Goal: Task Accomplishment & Management: Complete application form

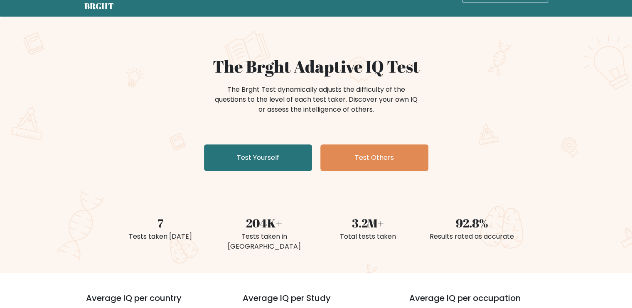
scroll to position [42, 0]
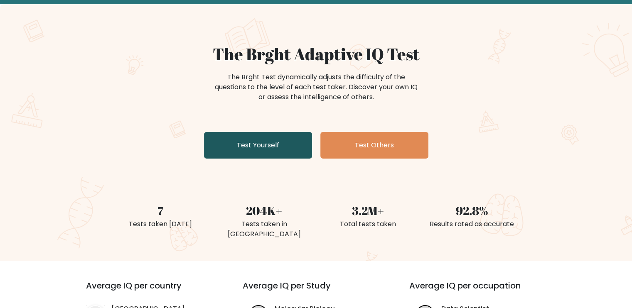
click at [238, 144] on link "Test Yourself" at bounding box center [258, 145] width 108 height 27
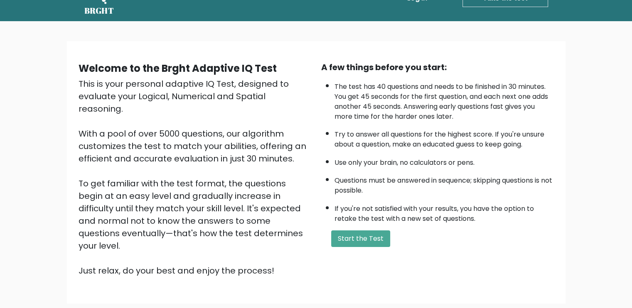
scroll to position [72, 0]
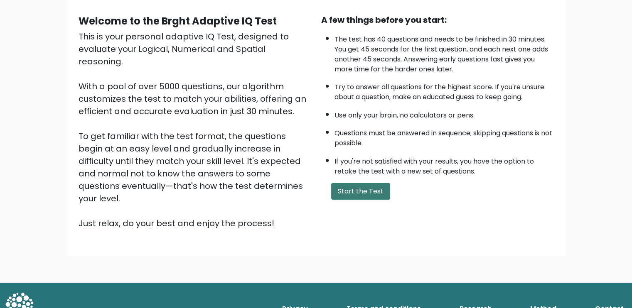
click at [341, 194] on button "Start the Test" at bounding box center [360, 191] width 59 height 17
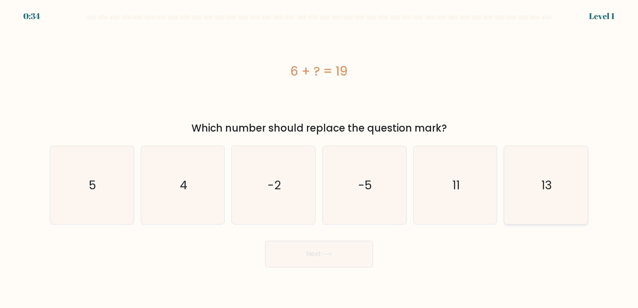
click at [540, 184] on icon "13" at bounding box center [546, 185] width 78 height 78
click at [320, 158] on input "f. 13" at bounding box center [319, 156] width 0 height 4
radio input "true"
click at [350, 255] on button "Next" at bounding box center [319, 254] width 108 height 27
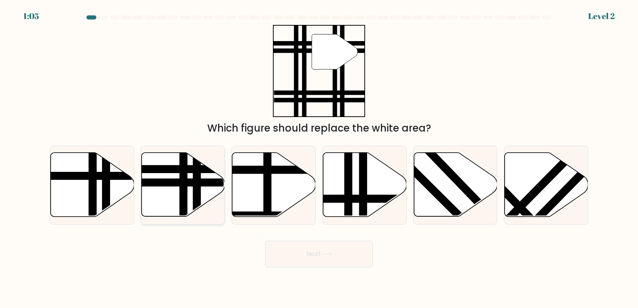
click at [191, 199] on icon at bounding box center [183, 185] width 84 height 64
click at [319, 158] on input "b." at bounding box center [319, 156] width 0 height 4
radio input "true"
click at [315, 258] on button "Next" at bounding box center [319, 254] width 108 height 27
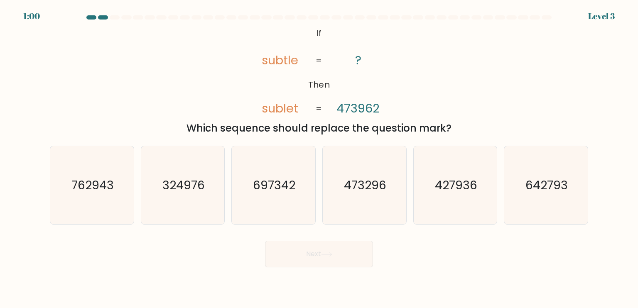
drag, startPoint x: 382, startPoint y: 193, endPoint x: 383, endPoint y: 262, distance: 69.0
click at [382, 193] on text "473296" at bounding box center [365, 185] width 42 height 17
click at [320, 158] on input "d. 473296" at bounding box center [319, 156] width 0 height 4
radio input "true"
click at [342, 260] on button "Next" at bounding box center [319, 254] width 108 height 27
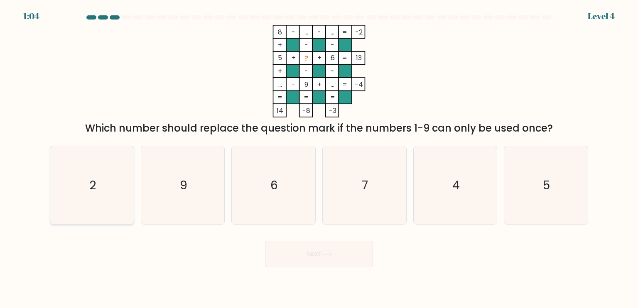
click at [130, 188] on icon "2" at bounding box center [92, 185] width 78 height 78
click at [319, 158] on input "a. 2" at bounding box center [319, 156] width 0 height 4
radio input "true"
click at [337, 252] on button "Next" at bounding box center [319, 254] width 108 height 27
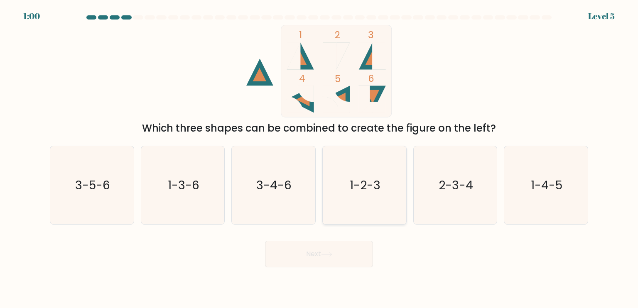
click at [376, 181] on text "1-2-3" at bounding box center [365, 185] width 31 height 17
click at [320, 158] on input "d. 1-2-3" at bounding box center [319, 156] width 0 height 4
radio input "true"
click at [344, 249] on button "Next" at bounding box center [319, 254] width 108 height 27
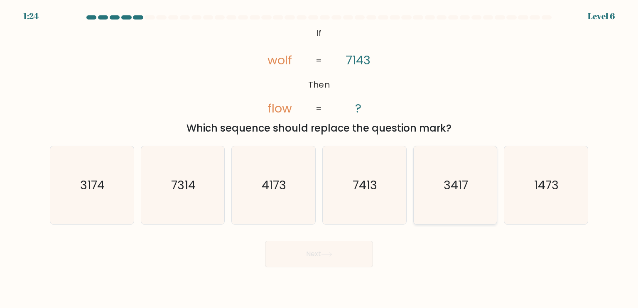
click at [470, 177] on icon "3417" at bounding box center [455, 185] width 78 height 78
click at [320, 158] on input "e. 3417" at bounding box center [319, 156] width 0 height 4
radio input "true"
click at [349, 264] on button "Next" at bounding box center [319, 254] width 108 height 27
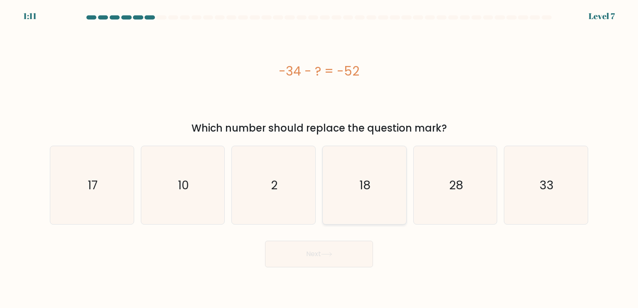
click at [381, 164] on icon "18" at bounding box center [364, 185] width 78 height 78
click at [320, 158] on input "d. 18" at bounding box center [319, 156] width 0 height 4
radio input "true"
click at [341, 255] on button "Next" at bounding box center [319, 254] width 108 height 27
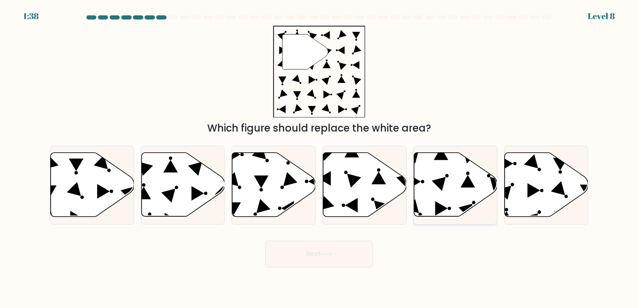
click at [455, 182] on icon at bounding box center [456, 185] width 84 height 64
click at [320, 158] on input "e." at bounding box center [319, 156] width 0 height 4
radio input "true"
click at [324, 251] on button "Next" at bounding box center [319, 254] width 108 height 27
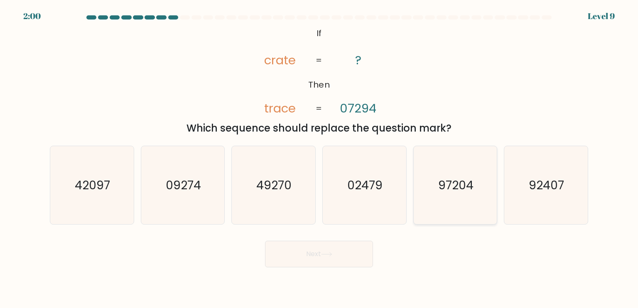
click at [473, 169] on icon "97204" at bounding box center [455, 185] width 78 height 78
click at [320, 158] on input "e. 97204" at bounding box center [319, 156] width 0 height 4
radio input "true"
click at [357, 249] on button "Next" at bounding box center [319, 254] width 108 height 27
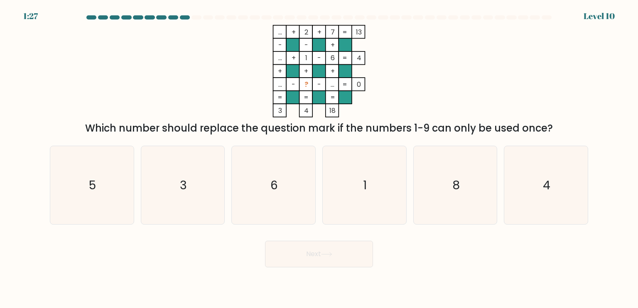
click at [470, 61] on div "... + 2 + 7 13 - - + ... + 1 - 6 4 + + + ... - ? - ... = 0 = = = = 3 4 18 = Whi…" at bounding box center [319, 80] width 549 height 111
click at [191, 187] on icon "3" at bounding box center [183, 185] width 78 height 78
click at [319, 158] on input "b. 3" at bounding box center [319, 156] width 0 height 4
radio input "true"
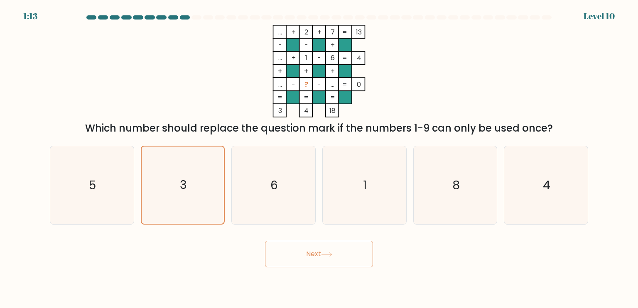
click at [303, 253] on button "Next" at bounding box center [319, 254] width 108 height 27
click at [352, 251] on button "Next" at bounding box center [319, 254] width 108 height 27
click at [326, 249] on button "Next" at bounding box center [319, 254] width 108 height 27
click at [346, 251] on button "Next" at bounding box center [319, 254] width 108 height 27
click at [333, 238] on div "Next" at bounding box center [319, 251] width 549 height 33
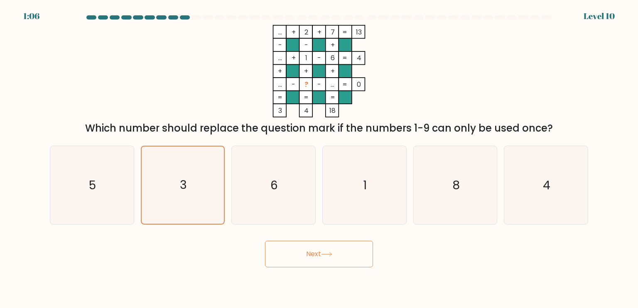
click at [337, 251] on button "Next" at bounding box center [319, 254] width 108 height 27
click at [322, 252] on button "Next" at bounding box center [319, 254] width 108 height 27
click at [198, 179] on icon "3" at bounding box center [182, 185] width 77 height 77
click at [319, 158] on input "b. 3" at bounding box center [319, 156] width 0 height 4
click at [256, 184] on icon "6" at bounding box center [273, 185] width 78 height 78
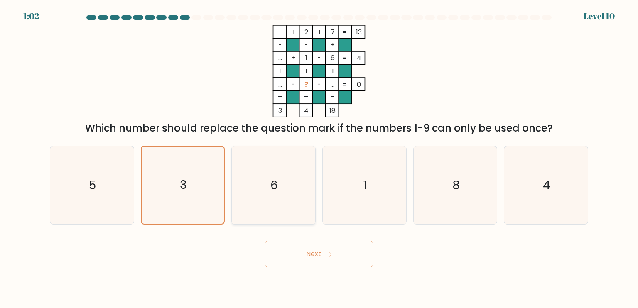
click at [319, 158] on input "c. 6" at bounding box center [319, 156] width 0 height 4
radio input "true"
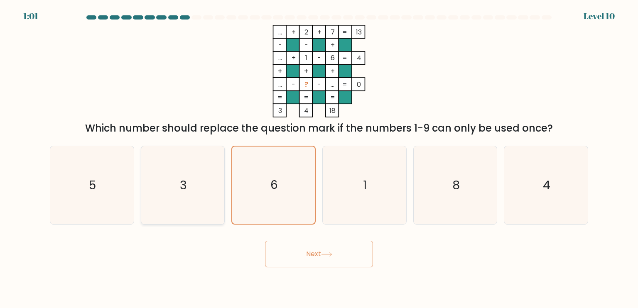
click at [204, 175] on icon "3" at bounding box center [183, 185] width 78 height 78
click at [319, 158] on input "b. 3" at bounding box center [319, 156] width 0 height 4
radio input "true"
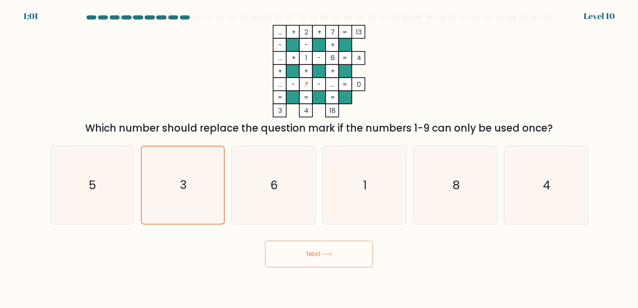
click at [326, 255] on icon at bounding box center [326, 254] width 11 height 5
click at [337, 246] on button "Next" at bounding box center [319, 254] width 108 height 27
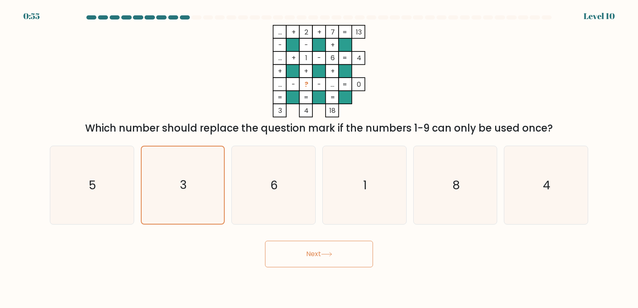
click at [337, 246] on button "Next" at bounding box center [319, 254] width 108 height 27
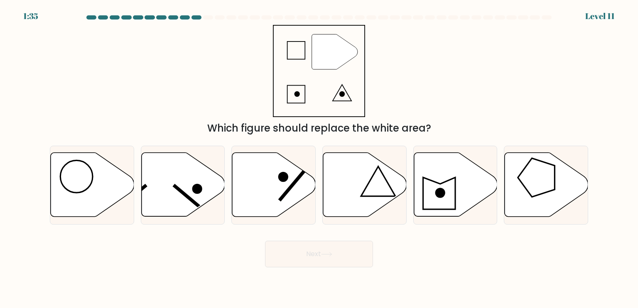
click at [438, 86] on div "" Which figure should replace the white area?" at bounding box center [319, 80] width 549 height 111
click at [369, 187] on icon at bounding box center [365, 185] width 84 height 64
click at [320, 158] on input "d." at bounding box center [319, 156] width 0 height 4
radio input "true"
click at [349, 260] on button "Next" at bounding box center [319, 254] width 108 height 27
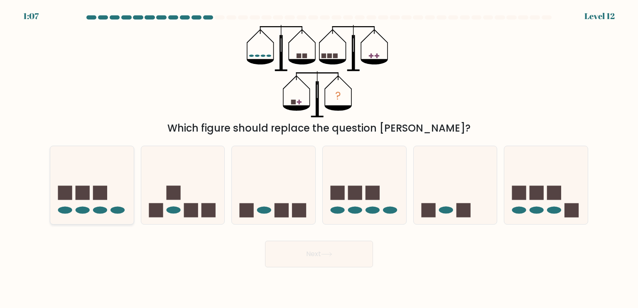
click at [118, 208] on ellipse at bounding box center [118, 210] width 14 height 7
click at [319, 158] on input "a." at bounding box center [319, 156] width 0 height 4
radio input "true"
click at [268, 254] on button "Next" at bounding box center [319, 254] width 108 height 27
click at [336, 254] on button "Next" at bounding box center [319, 254] width 108 height 27
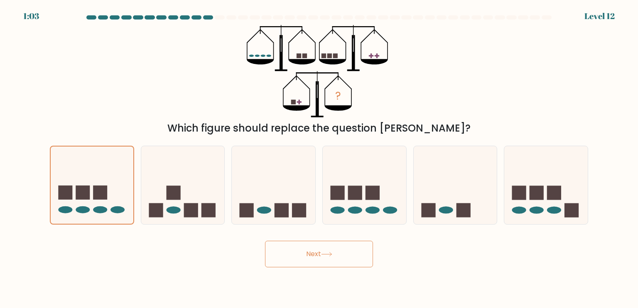
click at [303, 258] on button "Next" at bounding box center [319, 254] width 108 height 27
click at [318, 256] on button "Next" at bounding box center [319, 254] width 108 height 27
click at [408, 257] on div "Next" at bounding box center [319, 251] width 549 height 33
click at [315, 255] on button "Next" at bounding box center [319, 254] width 108 height 27
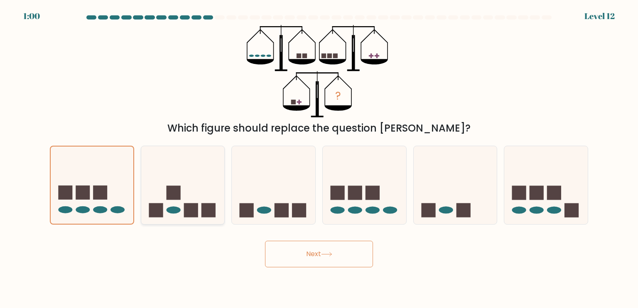
click at [189, 182] on icon at bounding box center [183, 185] width 84 height 69
click at [319, 158] on input "b." at bounding box center [319, 156] width 0 height 4
radio input "true"
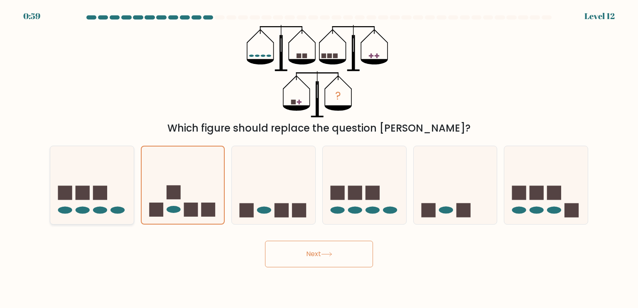
click at [121, 182] on icon at bounding box center [92, 185] width 84 height 69
click at [319, 158] on input "a." at bounding box center [319, 156] width 0 height 4
radio input "true"
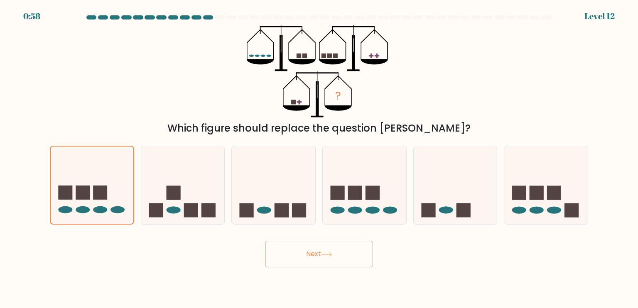
click at [329, 262] on button "Next" at bounding box center [319, 254] width 108 height 27
click at [317, 249] on button "Next" at bounding box center [319, 254] width 108 height 27
click at [470, 259] on div "Next" at bounding box center [319, 251] width 549 height 33
click at [367, 253] on button "Next" at bounding box center [319, 254] width 108 height 27
click at [402, 255] on div "Next" at bounding box center [319, 251] width 549 height 33
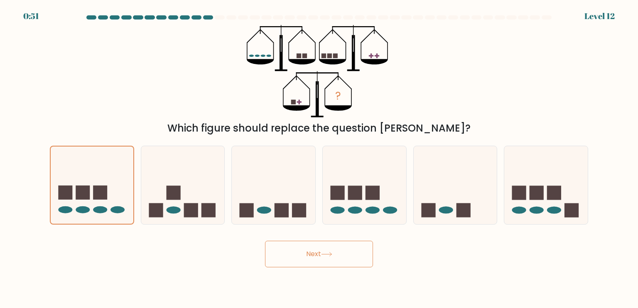
click at [330, 254] on icon at bounding box center [327, 255] width 10 height 4
click at [394, 254] on div "Next" at bounding box center [319, 251] width 549 height 33
click at [328, 254] on icon at bounding box center [326, 254] width 11 height 5
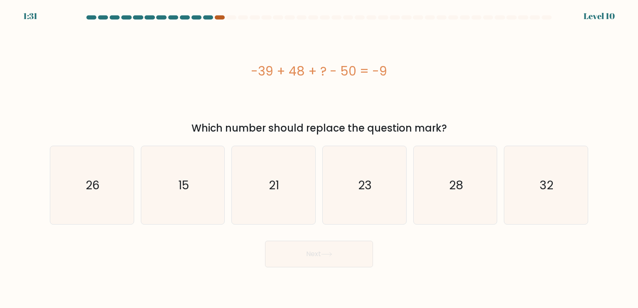
click at [224, 17] on div at bounding box center [220, 17] width 10 height 4
click at [223, 15] on div at bounding box center [220, 17] width 10 height 4
